Goal: Information Seeking & Learning: Learn about a topic

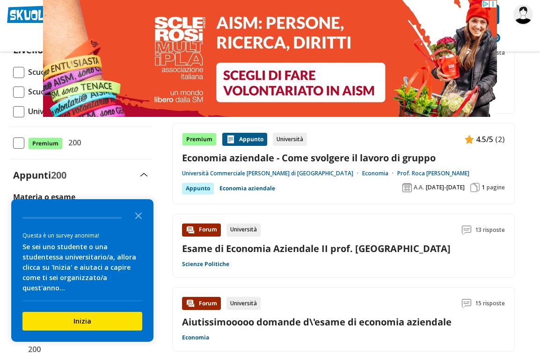
click at [135, 225] on icon "Close the survey" at bounding box center [138, 215] width 19 height 19
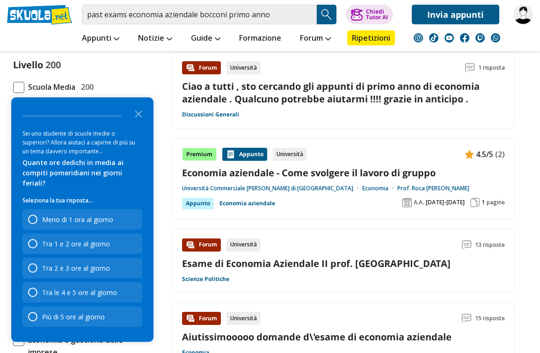
scroll to position [101, 0]
click at [135, 123] on icon "Close the survey" at bounding box center [138, 113] width 19 height 19
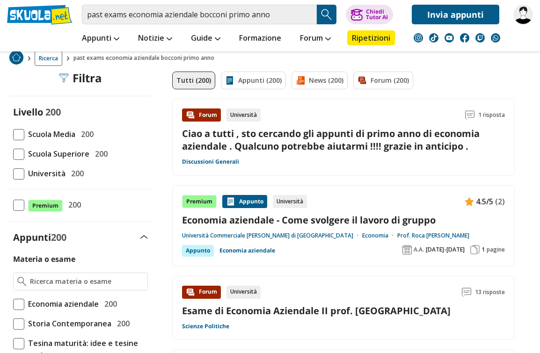
scroll to position [0, 0]
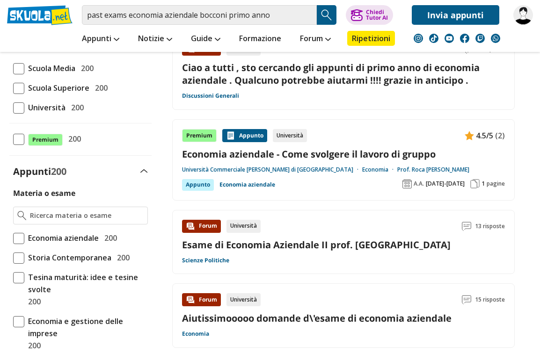
scroll to position [119, 0]
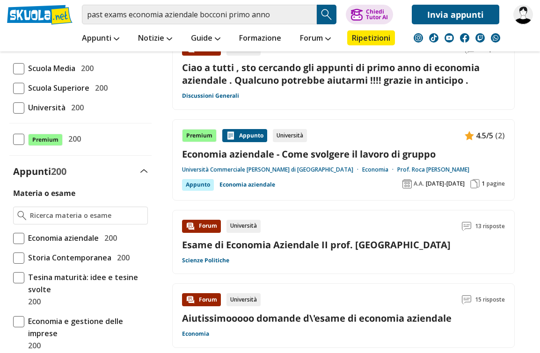
click at [120, 237] on label "Economia aziendale 200" at bounding box center [80, 238] width 135 height 12
click at [13, 238] on input "Economia aziendale 200" at bounding box center [13, 238] width 0 height 0
checkbox input "true"
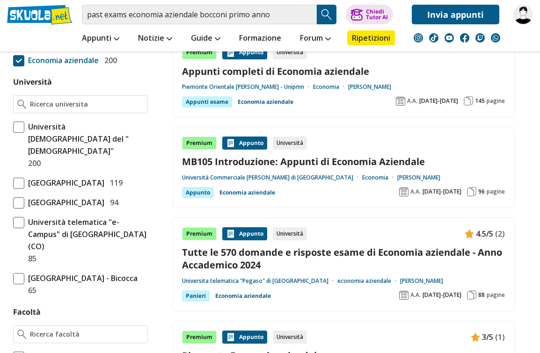
scroll to position [300, 0]
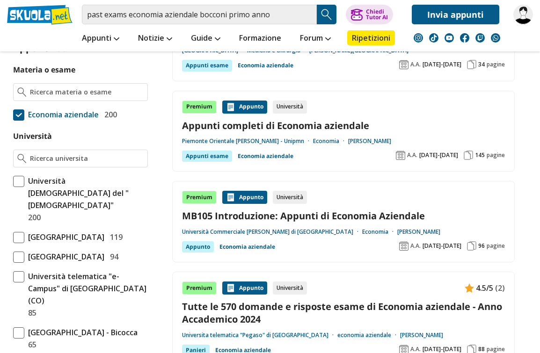
click at [0, 0] on img at bounding box center [0, 0] width 0 height 0
click at [36, 153] on input "Università" at bounding box center [87, 157] width 114 height 9
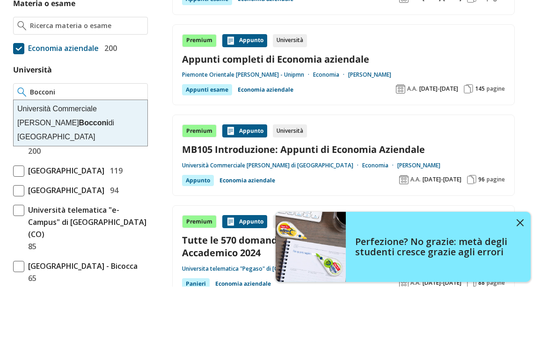
click at [46, 167] on div "Università Commerciale Luigi Bocconi di Milano" at bounding box center [81, 190] width 134 height 46
type input "Università Commerciale [PERSON_NAME] di [GEOGRAPHIC_DATA]"
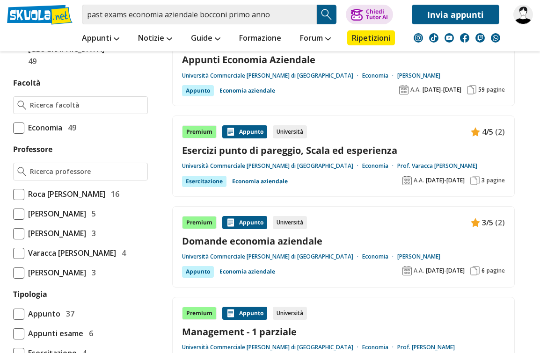
scroll to position [399, 0]
click at [473, 271] on img at bounding box center [474, 270] width 9 height 9
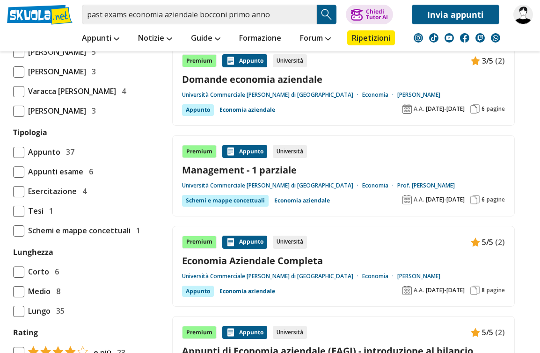
scroll to position [561, 0]
click at [486, 199] on span "pagine" at bounding box center [495, 199] width 18 height 7
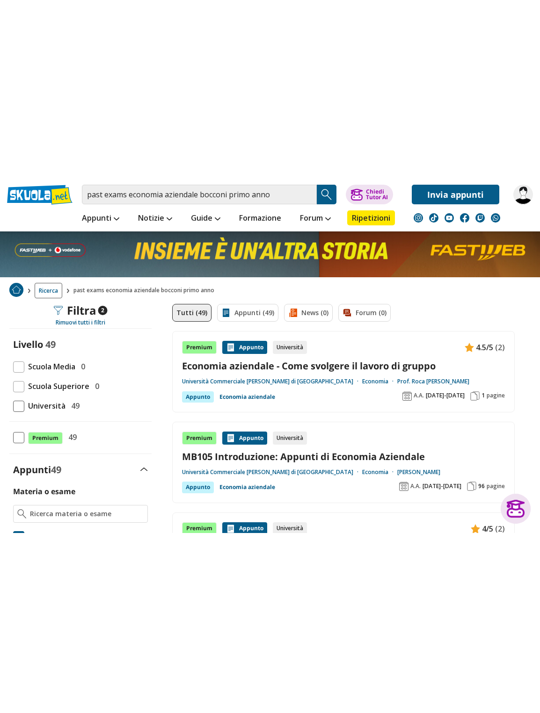
scroll to position [0, 0]
